Goal: Task Accomplishment & Management: Manage account settings

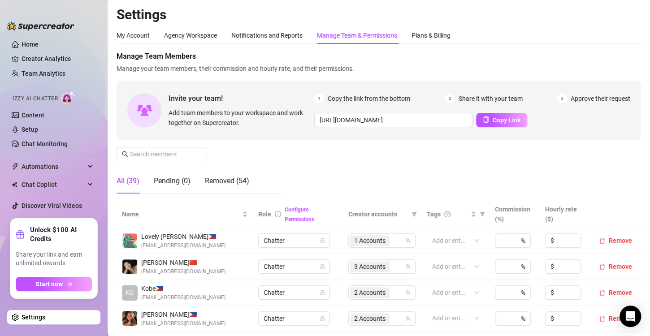
scroll to position [179, 0]
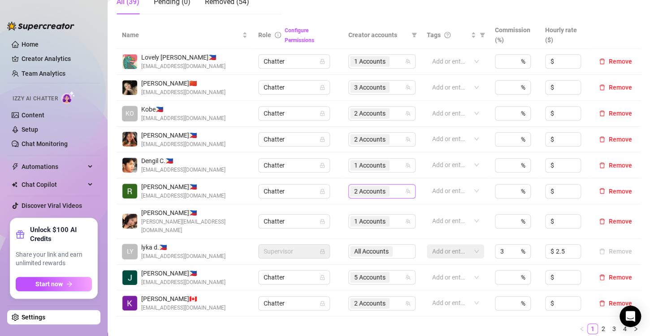
click at [360, 188] on span "2 Accounts" at bounding box center [369, 192] width 31 height 10
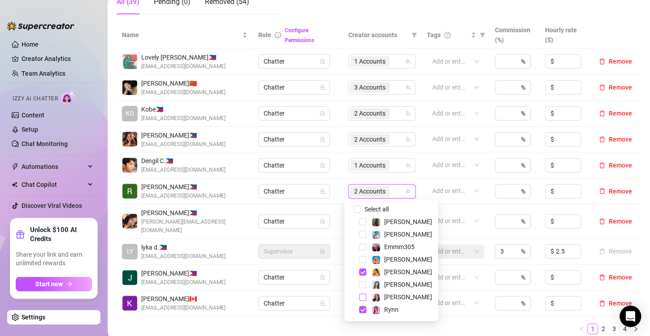
click at [362, 300] on span "Select tree node" at bounding box center [362, 297] width 7 height 7
click at [363, 309] on span "Select tree node" at bounding box center [362, 309] width 7 height 7
click at [363, 270] on span "Select tree node" at bounding box center [362, 272] width 7 height 7
drag, startPoint x: 358, startPoint y: 324, endPoint x: 345, endPoint y: 323, distance: 13.5
click at [358, 324] on ul "1 2 3 4" at bounding box center [379, 329] width 525 height 11
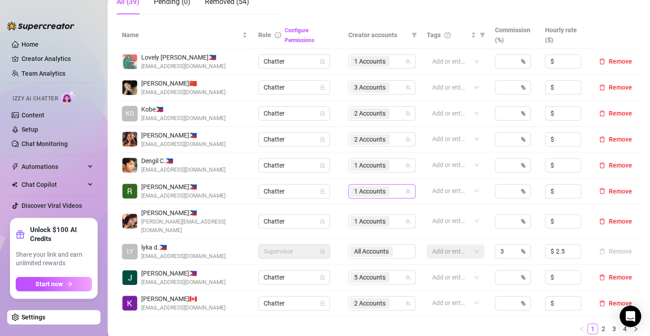
click at [373, 192] on span "1 Accounts" at bounding box center [369, 192] width 31 height 10
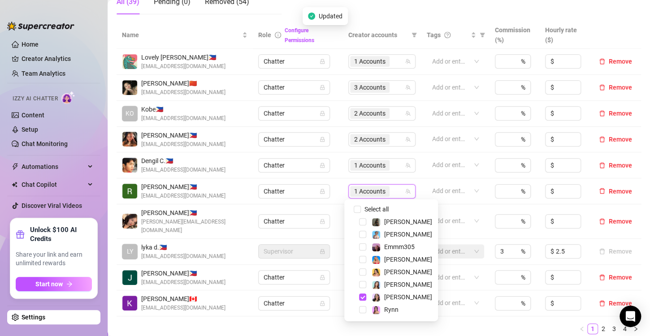
click at [461, 325] on ul "1 2 3 4" at bounding box center [379, 329] width 525 height 11
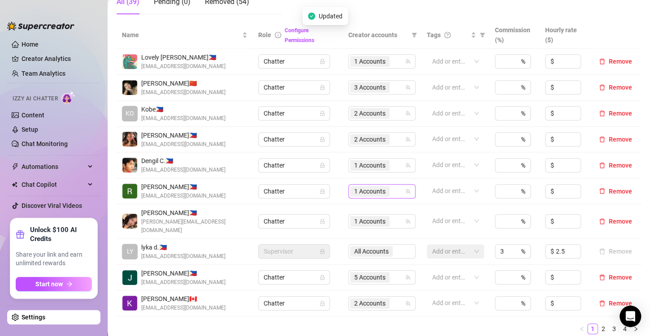
click at [364, 191] on span "1 Accounts" at bounding box center [369, 192] width 31 height 10
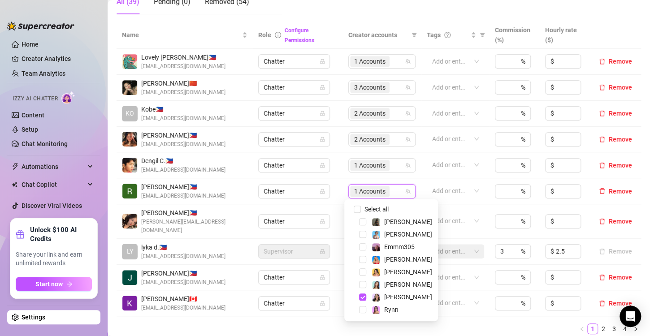
click at [451, 327] on div "Name Role Configure Permissions Creator accounts Tags Commission (%) Hourly rat…" at bounding box center [379, 182] width 525 height 320
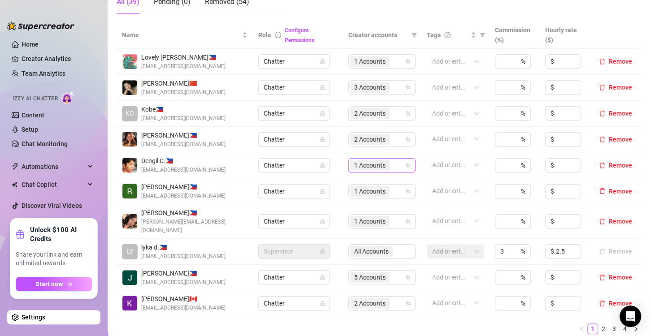
click at [359, 165] on span "1 Accounts" at bounding box center [369, 166] width 31 height 10
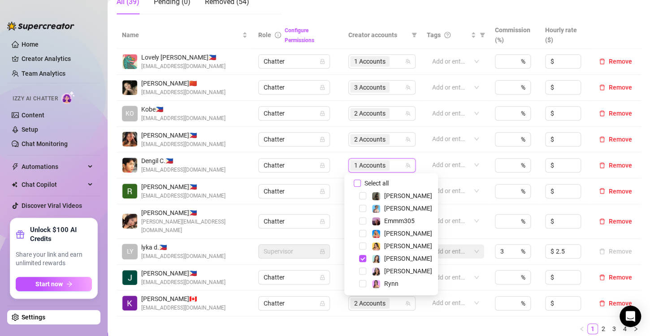
click at [361, 185] on input "Select all" at bounding box center [357, 183] width 7 height 7
click at [360, 185] on input "Select all" at bounding box center [357, 183] width 7 height 7
checkbox input "false"
click at [400, 324] on ul "1 2 3 4" at bounding box center [379, 329] width 525 height 11
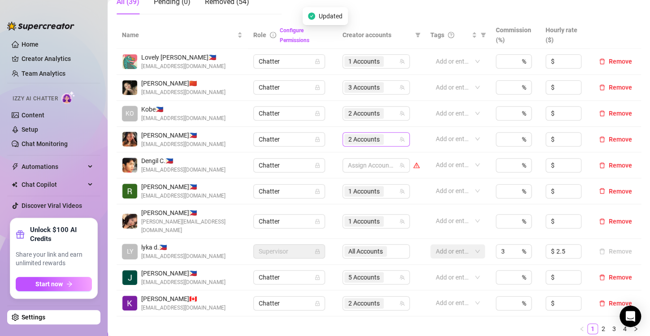
click at [353, 140] on span "2 Accounts" at bounding box center [364, 140] width 31 height 10
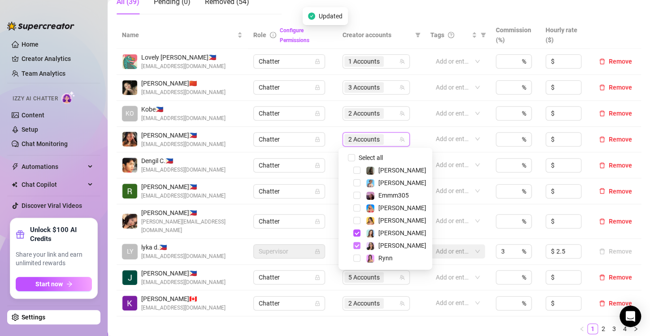
click at [358, 246] on span "Select tree node" at bounding box center [356, 245] width 7 height 7
click at [336, 324] on ul "1 2 3 4" at bounding box center [379, 329] width 525 height 11
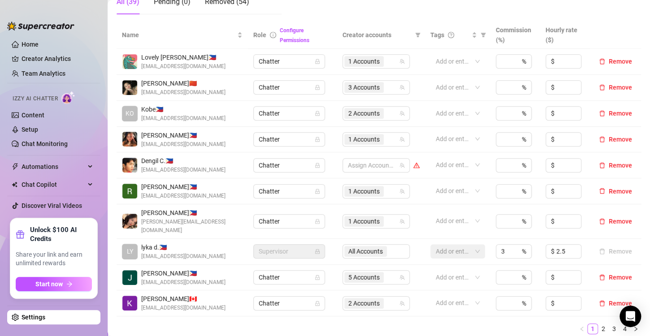
click at [337, 138] on td "1 Accounts" at bounding box center [381, 140] width 88 height 26
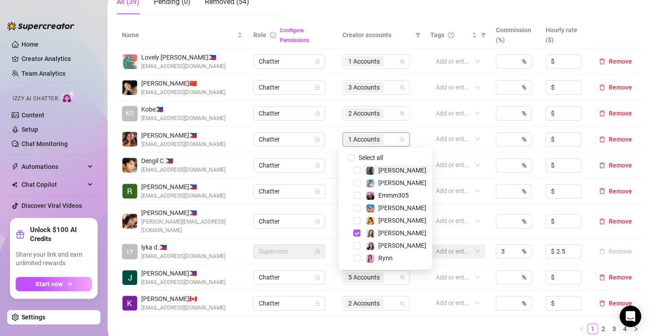
click at [349, 138] on span "1 Accounts" at bounding box center [364, 140] width 31 height 10
click at [356, 325] on ul "1 2 3 4" at bounding box center [379, 329] width 525 height 11
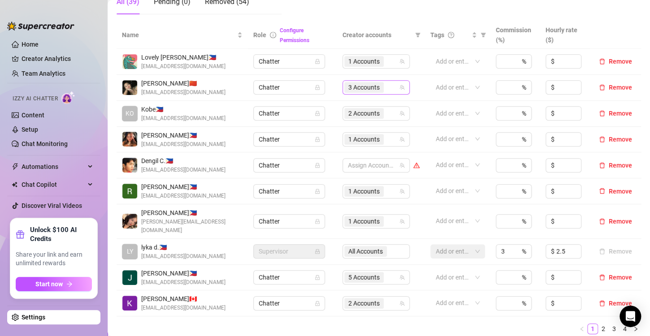
click at [359, 87] on span "3 Accounts" at bounding box center [364, 88] width 31 height 10
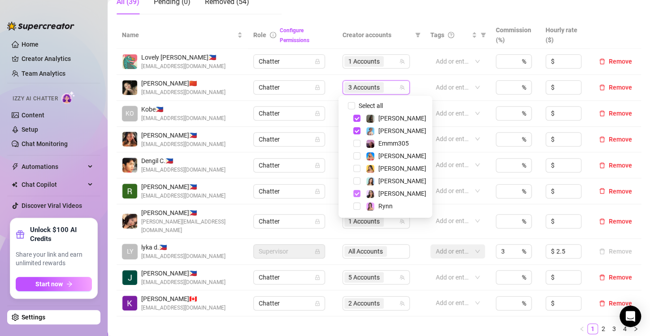
click at [356, 192] on span "Select tree node" at bounding box center [356, 193] width 7 height 7
click at [328, 324] on ul "1 2 3 4" at bounding box center [379, 329] width 525 height 11
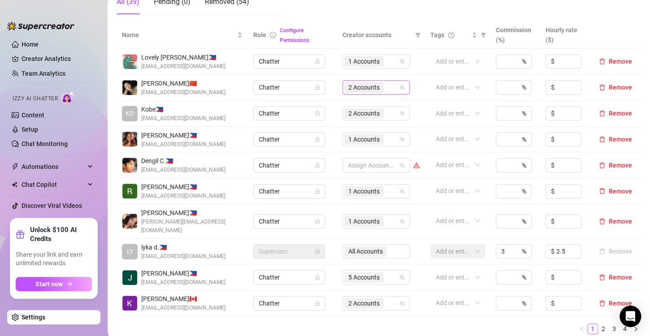
click at [365, 90] on span "2 Accounts" at bounding box center [364, 88] width 31 height 10
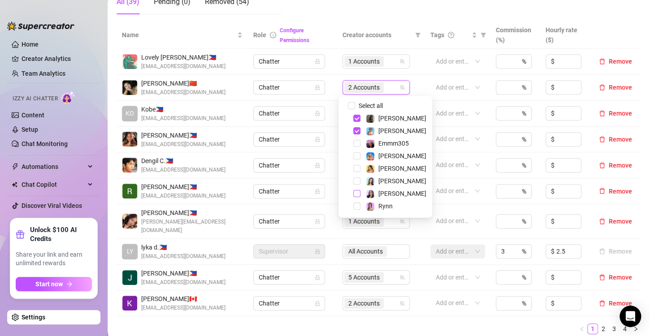
click at [360, 194] on span "Select tree node" at bounding box center [356, 193] width 7 height 7
click at [343, 324] on ul "1 2 3 4" at bounding box center [379, 329] width 525 height 11
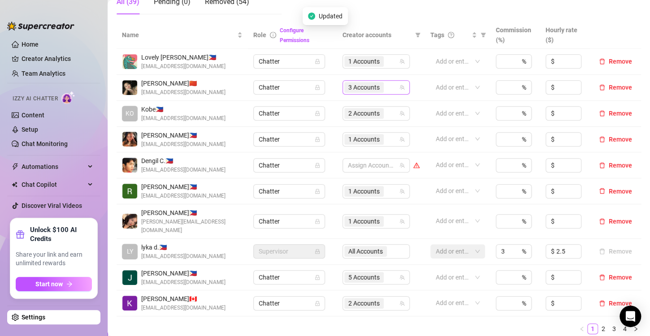
click at [355, 90] on span "3 Accounts" at bounding box center [364, 88] width 31 height 10
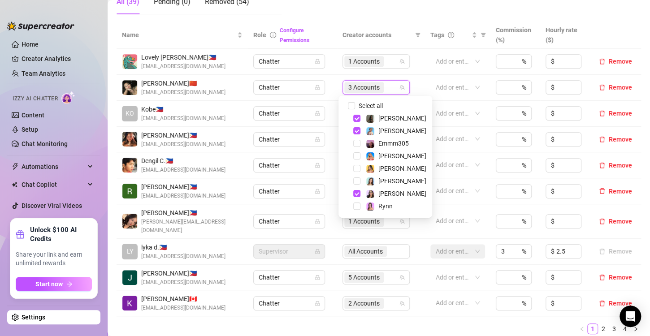
click at [362, 324] on ul "1 2 3 4" at bounding box center [379, 329] width 525 height 11
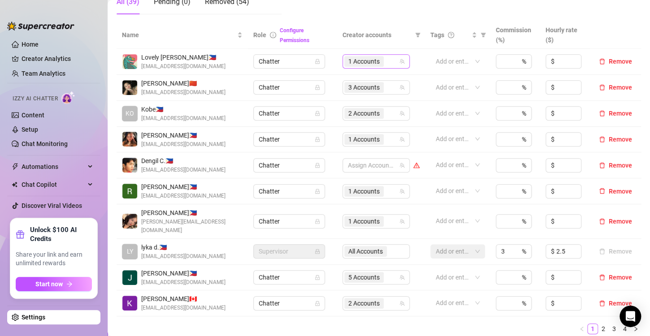
click at [366, 62] on span "1 Accounts" at bounding box center [364, 62] width 31 height 10
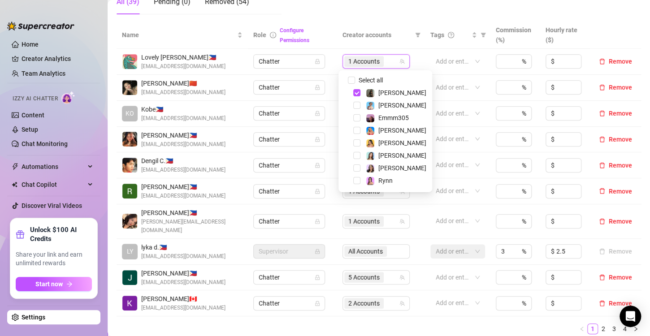
click at [382, 324] on ul "1 2 3 4" at bounding box center [379, 329] width 525 height 11
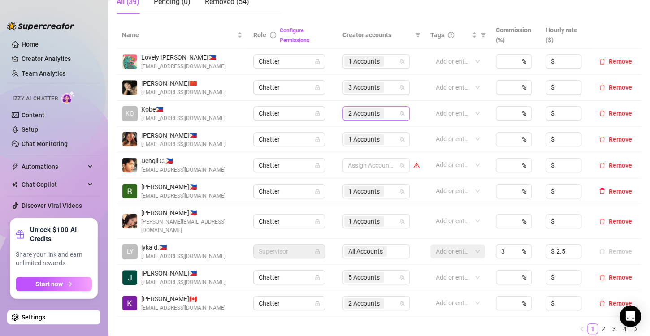
click at [355, 114] on span "2 Accounts" at bounding box center [364, 114] width 31 height 10
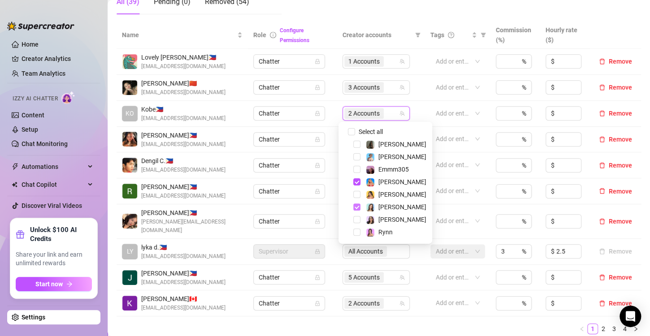
click at [355, 205] on span "Select tree node" at bounding box center [356, 207] width 7 height 7
click at [323, 324] on ul "1 2 3 4" at bounding box center [379, 329] width 525 height 11
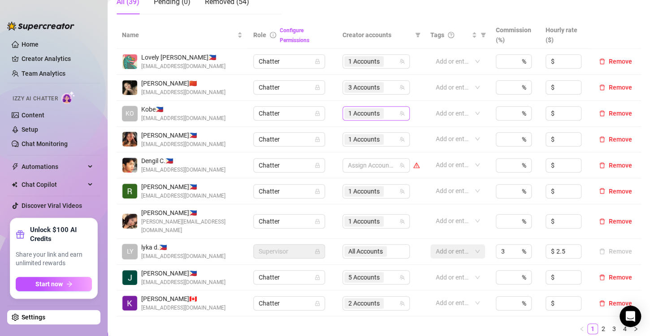
click at [359, 114] on span "1 Accounts" at bounding box center [364, 114] width 31 height 10
click at [349, 328] on div "Name Role Configure Permissions Creator accounts Tags Commission (%) Hourly rat…" at bounding box center [379, 182] width 525 height 320
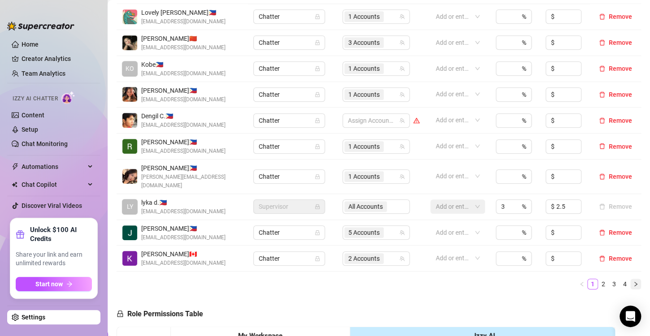
click at [631, 279] on button "button" at bounding box center [636, 284] width 11 height 11
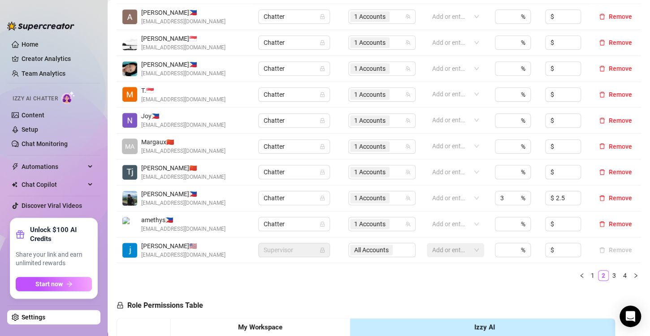
scroll to position [135, 0]
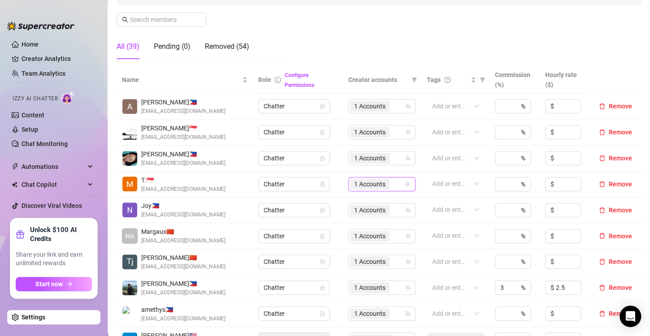
click at [354, 183] on span "1 Accounts" at bounding box center [369, 184] width 31 height 10
click at [364, 213] on span "1 Accounts" at bounding box center [369, 210] width 31 height 10
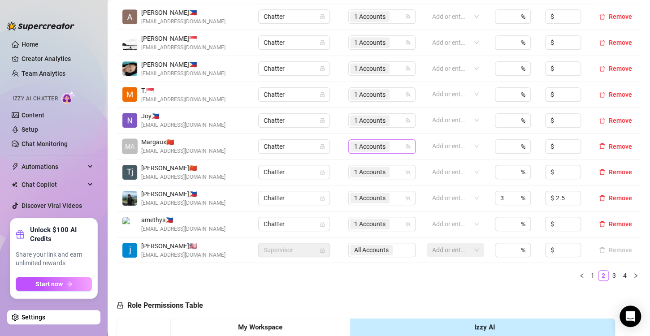
click at [354, 146] on span "1 Accounts" at bounding box center [369, 147] width 31 height 10
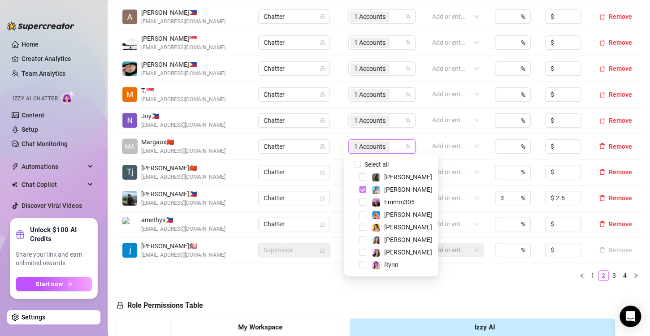
click at [361, 191] on span "Select tree node" at bounding box center [362, 189] width 7 height 7
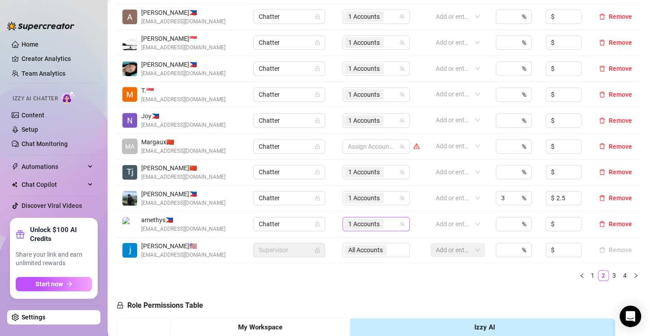
click at [357, 224] on span "1 Accounts" at bounding box center [364, 224] width 31 height 10
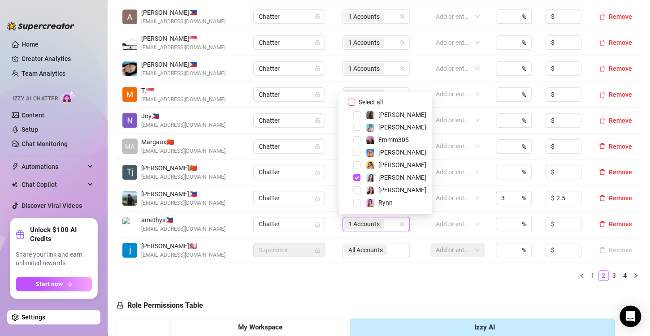
click at [352, 100] on input "Select all" at bounding box center [351, 102] width 7 height 7
checkbox input "false"
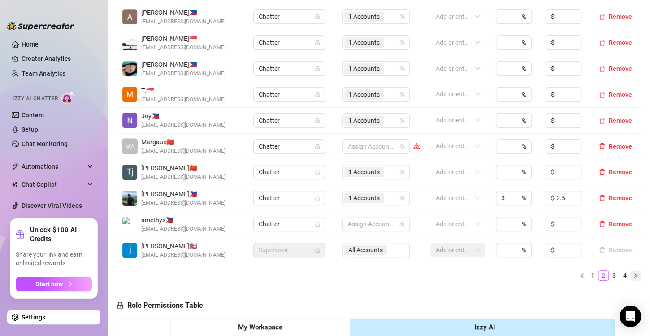
click at [633, 273] on icon "right" at bounding box center [635, 275] width 5 height 5
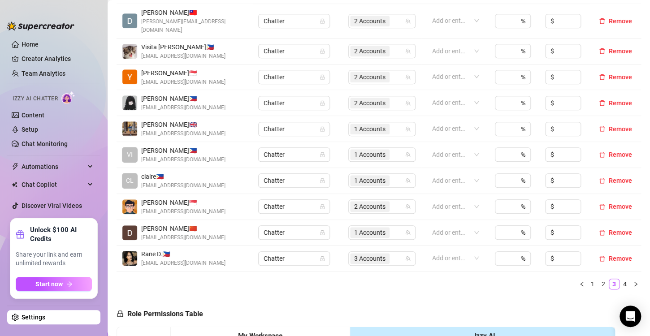
scroll to position [179, 0]
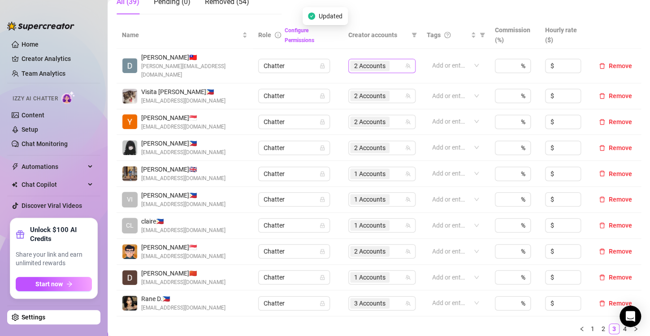
click at [354, 61] on span "2 Accounts" at bounding box center [369, 66] width 31 height 10
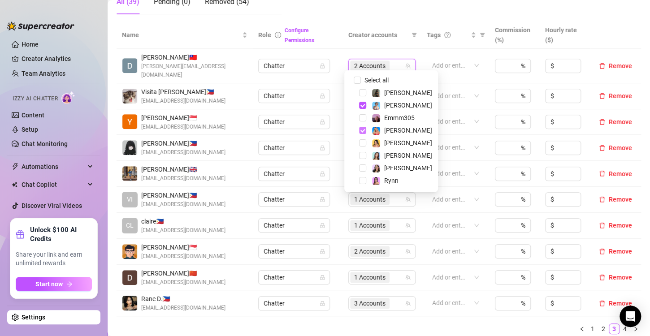
click at [362, 132] on span "Select tree node" at bounding box center [362, 130] width 7 height 7
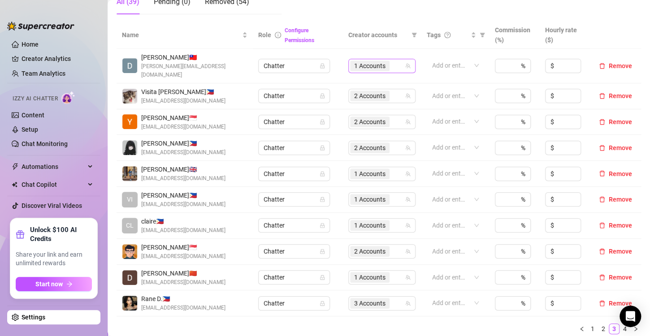
click at [366, 61] on span "1 Accounts" at bounding box center [369, 66] width 31 height 10
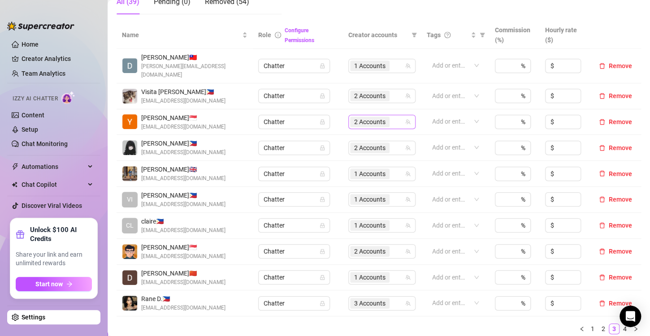
click at [359, 117] on span "2 Accounts" at bounding box center [369, 122] width 31 height 10
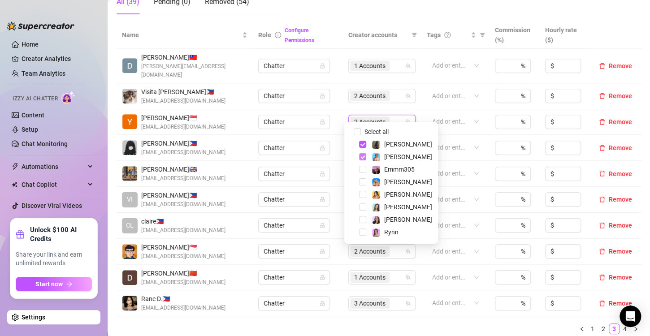
click at [364, 158] on span "Select tree node" at bounding box center [362, 156] width 7 height 7
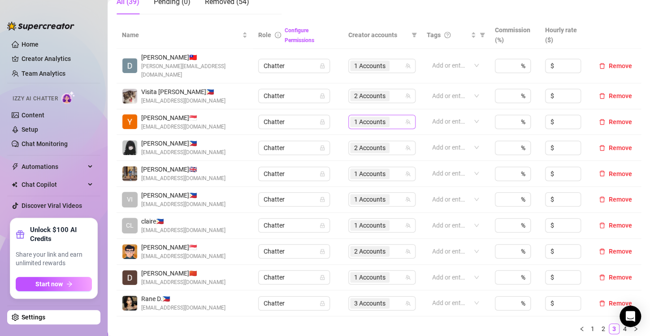
click at [365, 117] on span "1 Accounts" at bounding box center [369, 122] width 31 height 10
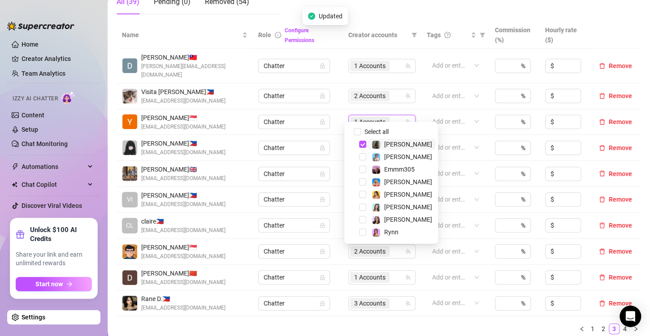
click at [331, 10] on div "Updated" at bounding box center [325, 16] width 45 height 18
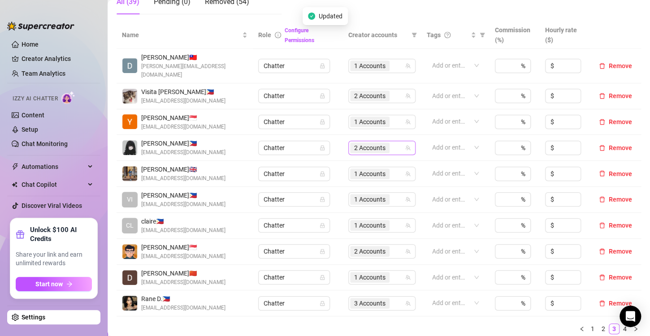
click at [356, 143] on span "2 Accounts" at bounding box center [369, 148] width 31 height 10
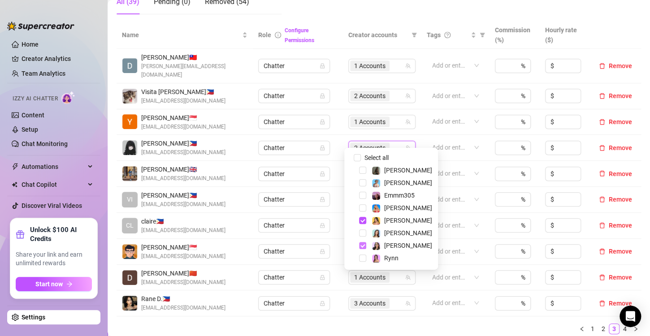
click at [363, 246] on span "Select tree node" at bounding box center [362, 245] width 7 height 7
click at [363, 143] on span "1 Accounts" at bounding box center [369, 148] width 31 height 10
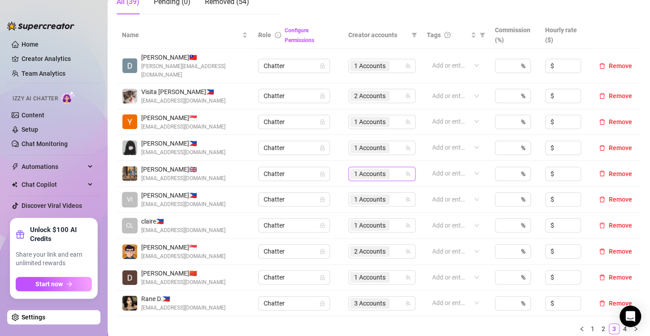
click at [360, 169] on span "1 Accounts" at bounding box center [369, 174] width 31 height 10
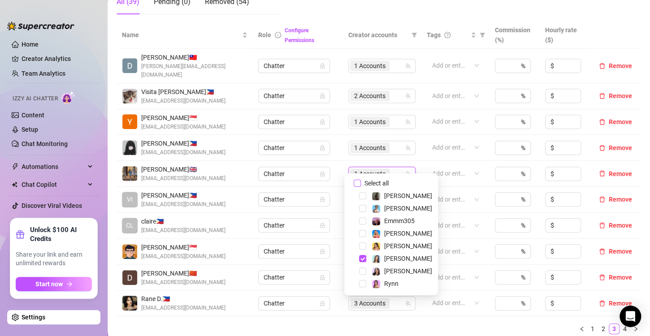
click at [356, 183] on input "Select all" at bounding box center [357, 183] width 7 height 7
checkbox input "false"
click at [361, 327] on div "Name Role Configure Permissions Creator accounts Tags Commission (%) Hourly rat…" at bounding box center [379, 182] width 525 height 320
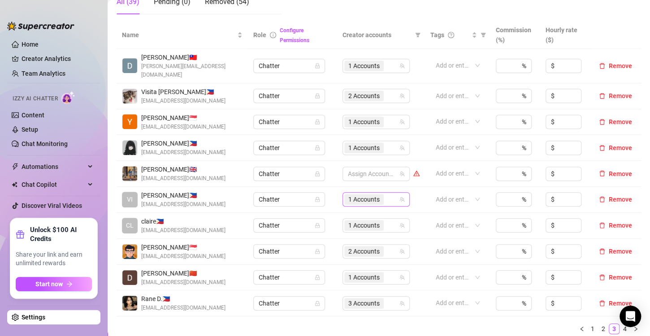
click at [374, 197] on div "1 Accounts" at bounding box center [376, 199] width 67 height 14
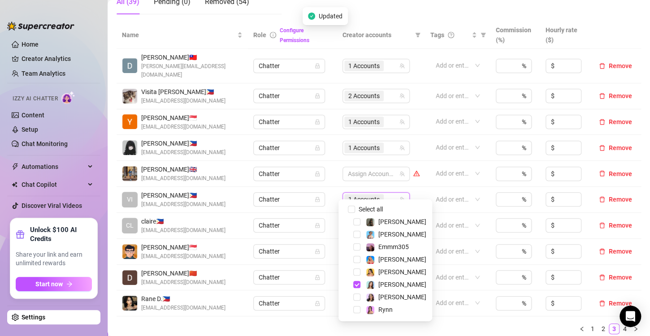
click at [277, 324] on ul "1 2 3 4" at bounding box center [379, 329] width 525 height 11
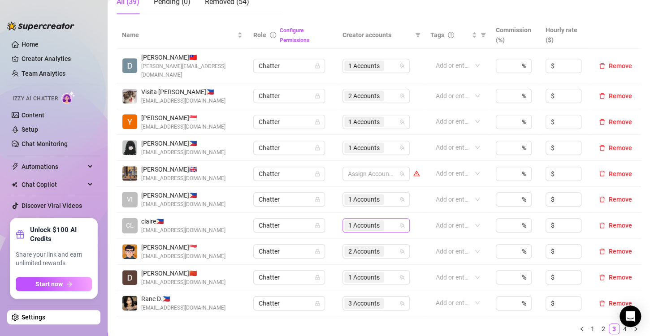
click at [364, 221] on span "1 Accounts" at bounding box center [364, 226] width 31 height 10
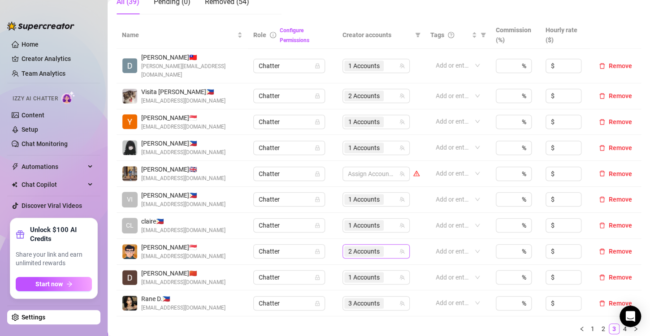
click at [366, 248] on span "2 Accounts" at bounding box center [363, 251] width 39 height 11
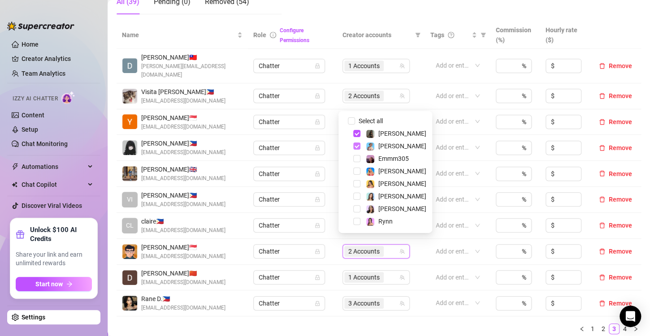
click at [355, 148] on span "Select tree node" at bounding box center [356, 146] width 7 height 7
click at [344, 324] on ul "1 2 3 4" at bounding box center [379, 329] width 525 height 11
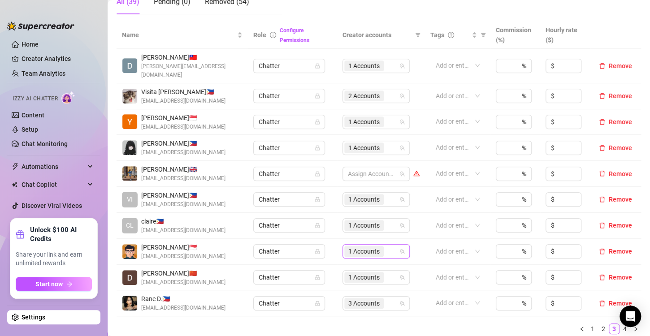
click at [351, 247] on span "1 Accounts" at bounding box center [364, 252] width 31 height 10
click at [377, 330] on div "Name Role Configure Permissions Creator accounts Tags Commission (%) Hourly rat…" at bounding box center [379, 182] width 525 height 320
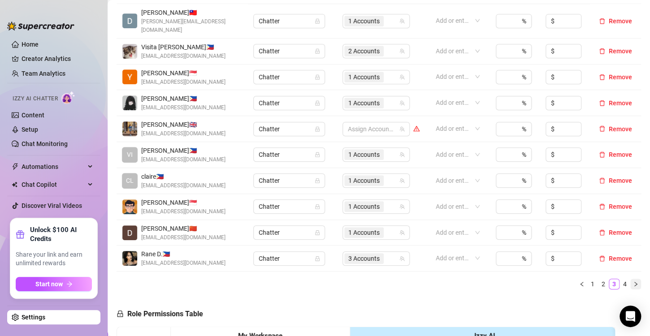
click at [633, 282] on icon "right" at bounding box center [635, 284] width 5 height 5
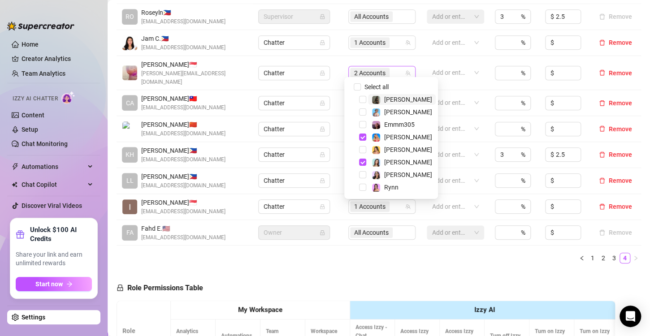
click at [364, 70] on span "2 Accounts" at bounding box center [369, 73] width 31 height 10
click at [365, 138] on span "Select tree node" at bounding box center [362, 137] width 7 height 7
click at [362, 161] on span "Select tree node" at bounding box center [362, 162] width 7 height 7
click at [364, 114] on span "Select tree node" at bounding box center [362, 112] width 7 height 7
click at [367, 255] on div "Name Role Configure Permissions Creator accounts Tags Commission (%) Hourly rat…" at bounding box center [379, 124] width 525 height 294
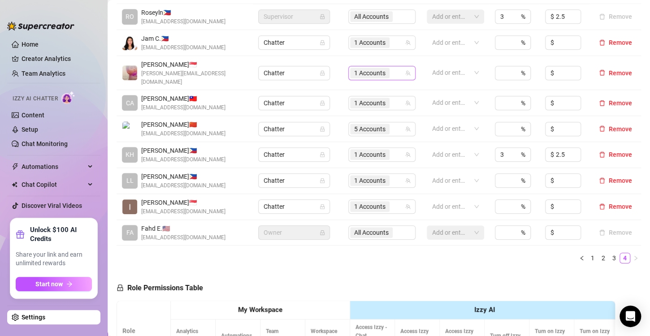
click at [363, 69] on span "1 Accounts" at bounding box center [369, 73] width 31 height 10
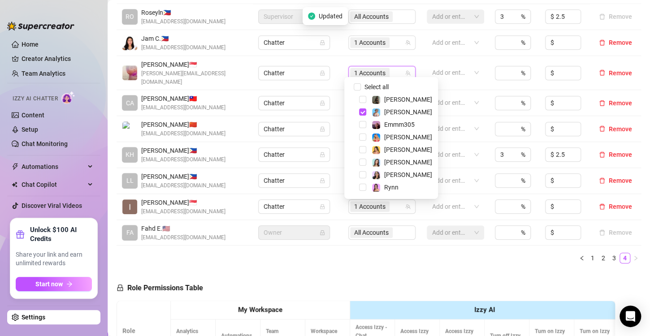
click at [314, 258] on div "Name Role Configure Permissions Creator accounts Tags Commission (%) Hourly rat…" at bounding box center [379, 124] width 525 height 294
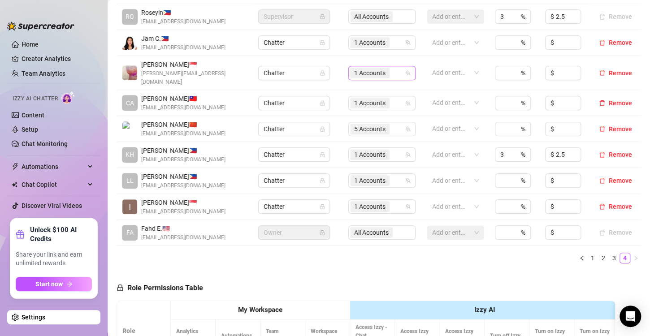
click at [369, 68] on span "1 Accounts" at bounding box center [369, 73] width 31 height 10
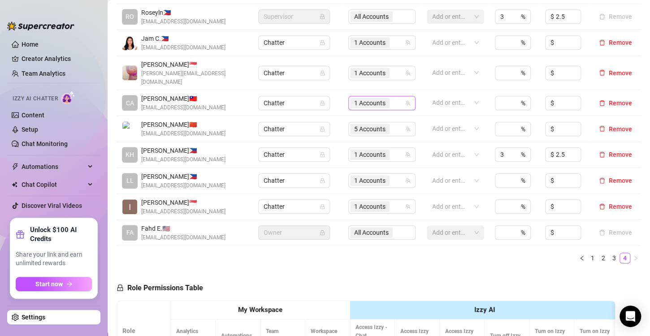
click at [371, 98] on span "1 Accounts" at bounding box center [369, 103] width 31 height 10
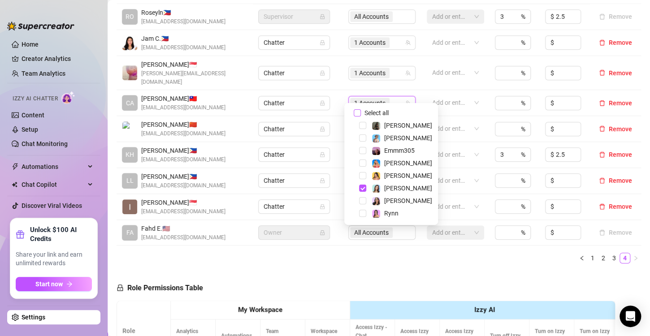
click at [358, 114] on input "Select all" at bounding box center [357, 112] width 7 height 7
checkbox input "false"
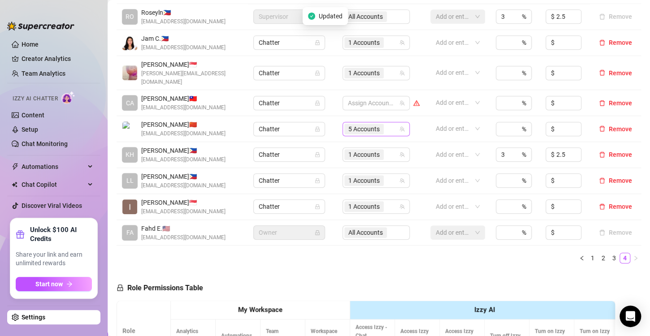
click at [353, 124] on span "5 Accounts" at bounding box center [364, 129] width 31 height 10
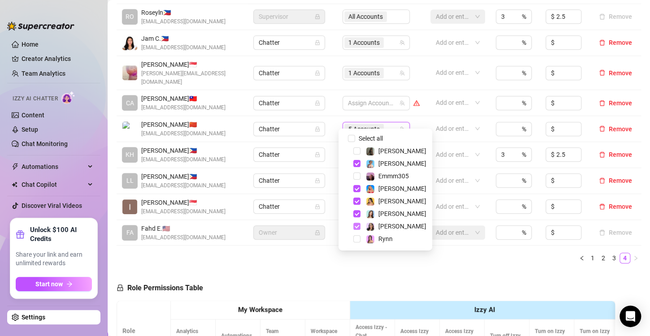
click at [355, 227] on span "Select tree node" at bounding box center [356, 226] width 7 height 7
click at [354, 161] on span "Select tree node" at bounding box center [356, 163] width 7 height 7
click at [358, 187] on span "Select tree node" at bounding box center [356, 188] width 7 height 7
click at [423, 262] on div "Manage Team Members Manage your team members, their commission and hourly rate,…" at bounding box center [379, 176] width 525 height 699
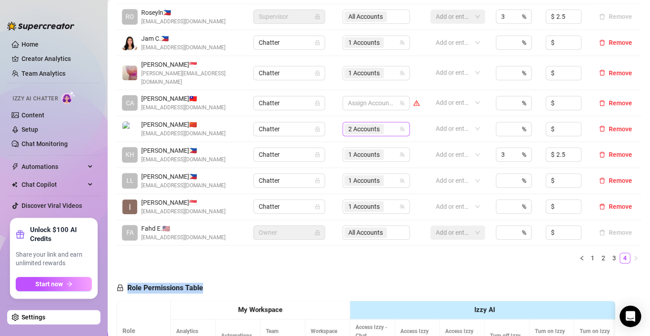
click at [358, 124] on span "2 Accounts" at bounding box center [364, 129] width 31 height 10
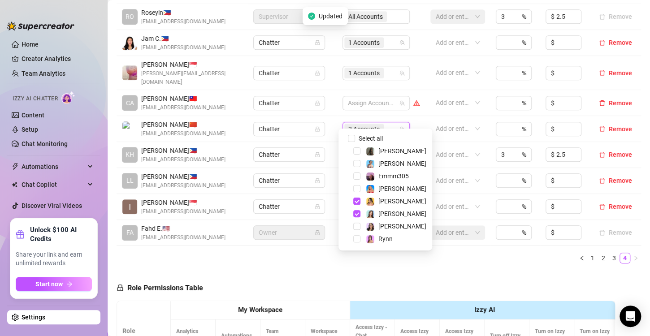
click at [375, 124] on span "2 Accounts" at bounding box center [364, 129] width 31 height 10
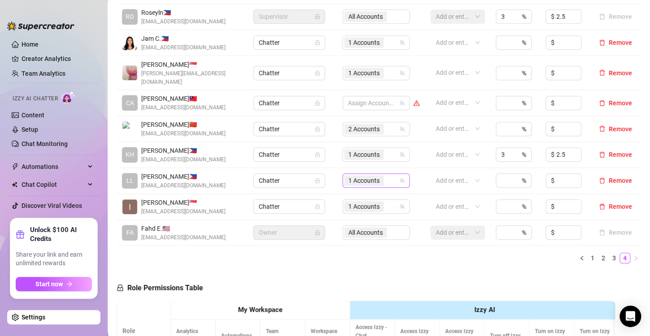
click at [354, 176] on span "1 Accounts" at bounding box center [364, 181] width 31 height 10
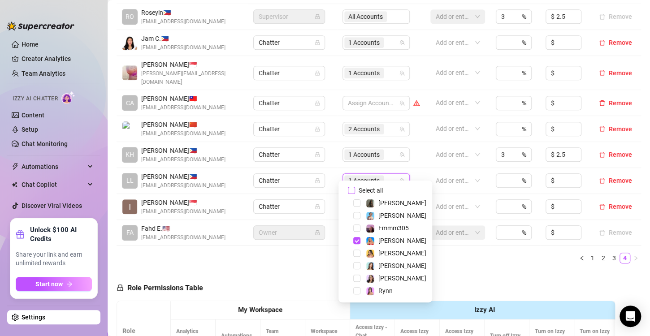
click at [349, 188] on input "Select all" at bounding box center [351, 190] width 7 height 7
click at [352, 190] on input "Select all" at bounding box center [351, 190] width 7 height 7
checkbox input "false"
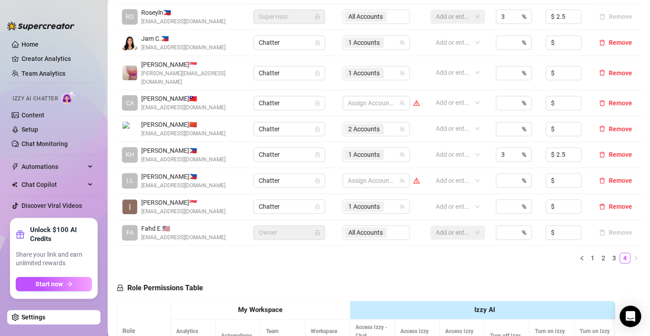
scroll to position [90, 0]
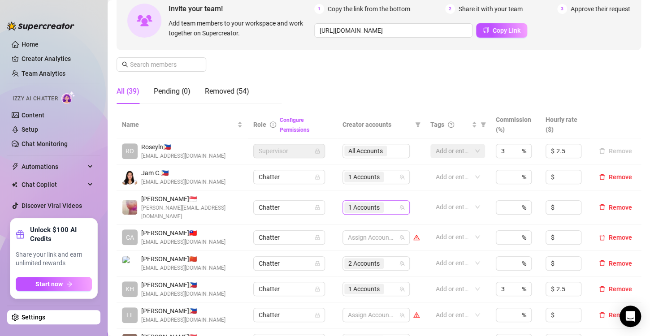
click at [351, 206] on span "1 Accounts" at bounding box center [364, 208] width 31 height 10
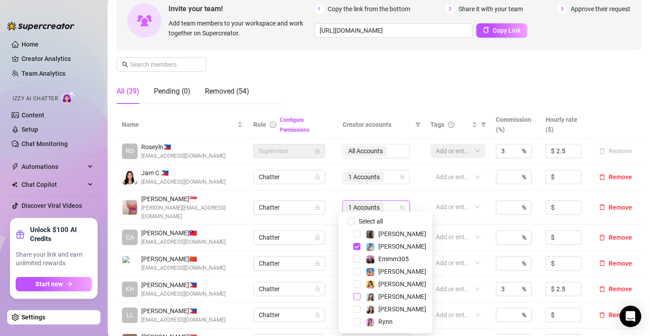
click at [358, 297] on span "Select tree node" at bounding box center [356, 296] width 7 height 7
click at [327, 66] on div "Manage Team Members Manage your team members, their commission and hourly rate,…" at bounding box center [379, 36] width 525 height 150
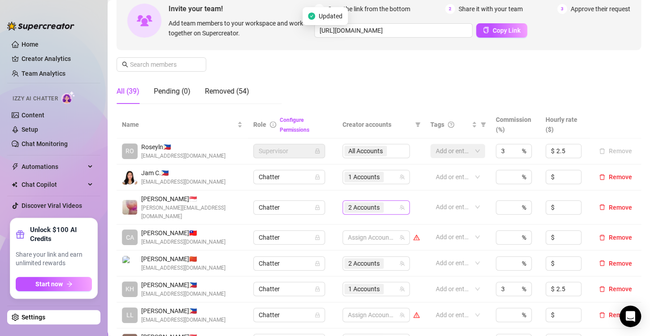
click at [371, 206] on span "2 Accounts" at bounding box center [364, 208] width 31 height 10
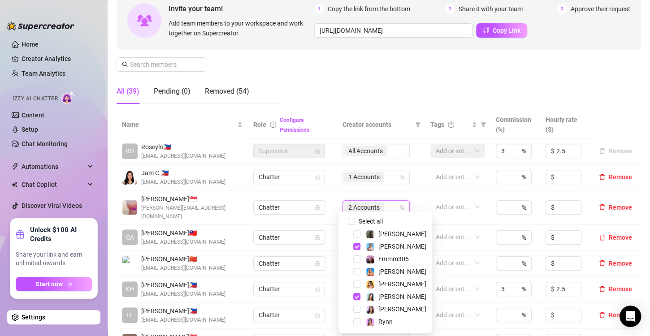
click at [357, 80] on div "Manage Team Members Manage your team members, their commission and hourly rate,…" at bounding box center [379, 36] width 525 height 150
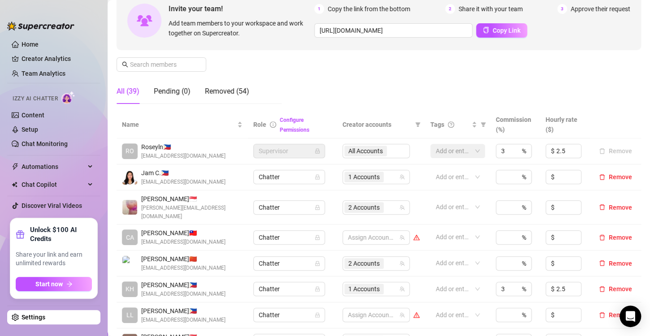
click at [356, 210] on td "2 Accounts" at bounding box center [381, 208] width 88 height 35
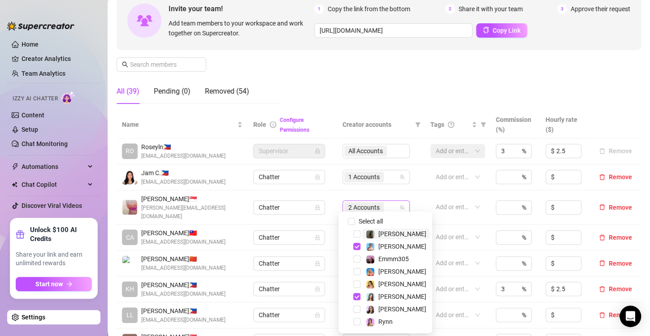
click at [363, 207] on span "2 Accounts" at bounding box center [364, 208] width 31 height 10
click at [355, 65] on div "Manage Team Members Manage your team members, their commission and hourly rate,…" at bounding box center [379, 36] width 525 height 150
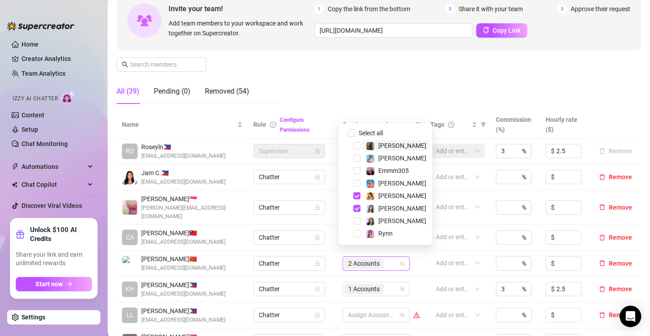
click at [367, 259] on span "2 Accounts" at bounding box center [364, 264] width 31 height 10
click at [358, 222] on span "Select tree node" at bounding box center [356, 221] width 7 height 7
click at [340, 68] on div "Manage Team Members Manage your team members, their commission and hourly rate,…" at bounding box center [379, 36] width 525 height 150
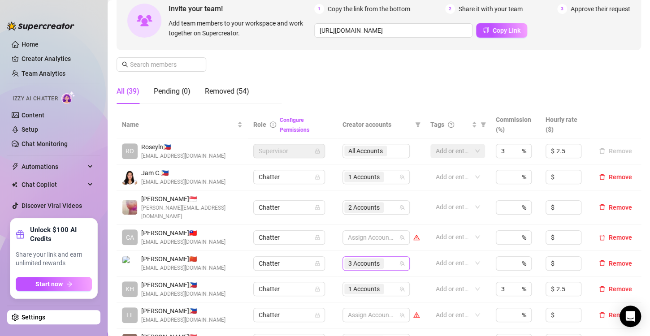
click at [363, 259] on span "3 Accounts" at bounding box center [364, 264] width 31 height 10
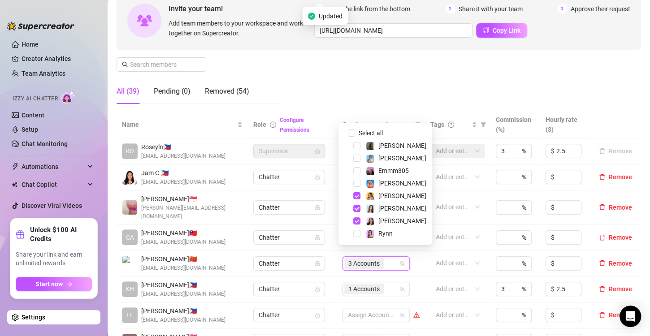
click at [333, 78] on div "Manage Team Members Manage your team members, their commission and hourly rate,…" at bounding box center [379, 36] width 525 height 150
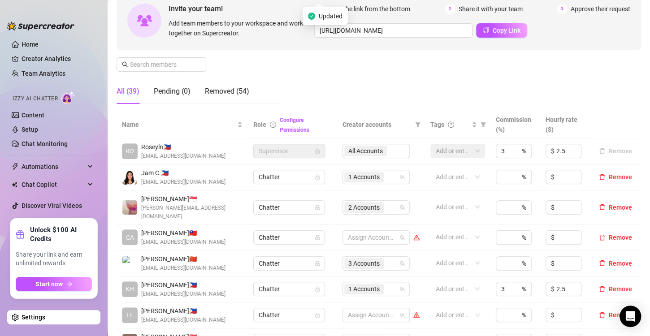
scroll to position [179, 0]
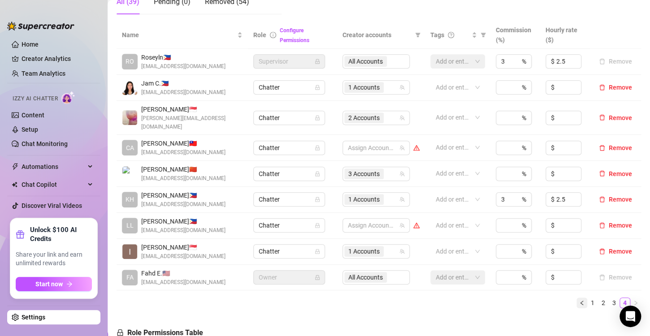
click at [577, 298] on button "button" at bounding box center [582, 303] width 11 height 11
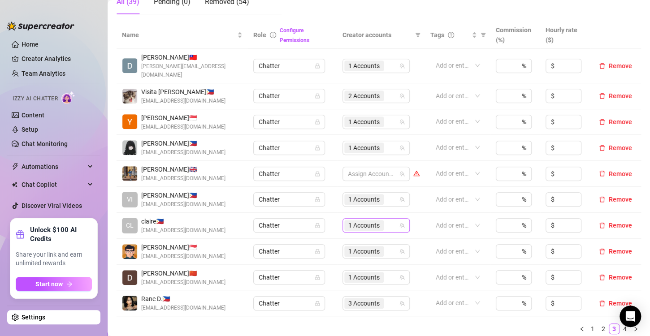
click at [364, 222] on div "1 Accounts" at bounding box center [364, 225] width 41 height 13
click at [351, 221] on span "1 Accounts" at bounding box center [364, 226] width 31 height 10
